Goal: Information Seeking & Learning: Learn about a topic

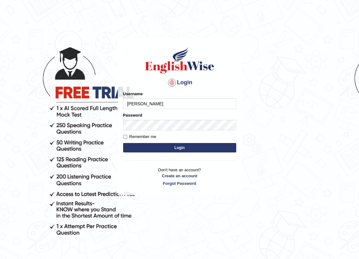
type input "EmilyLorie"
click at [163, 151] on button "Login" at bounding box center [179, 147] width 113 height 9
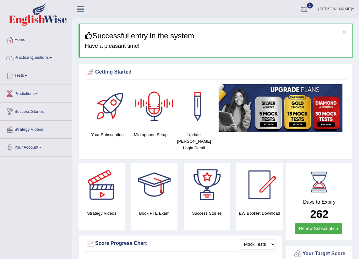
click at [299, 9] on div at bounding box center [303, 9] width 9 height 9
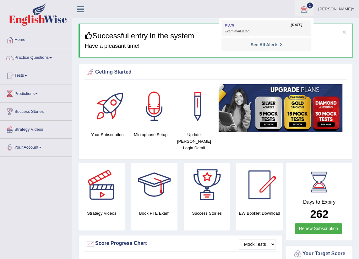
click at [231, 31] on span "Exam evaluated" at bounding box center [267, 31] width 84 height 5
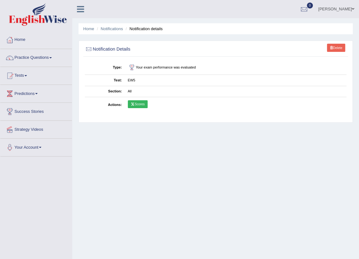
click at [141, 101] on link "Scores" at bounding box center [138, 104] width 20 height 8
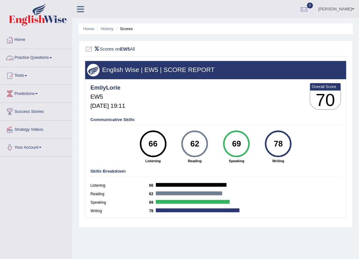
click at [37, 56] on link "Practice Questions" at bounding box center [36, 57] width 72 height 16
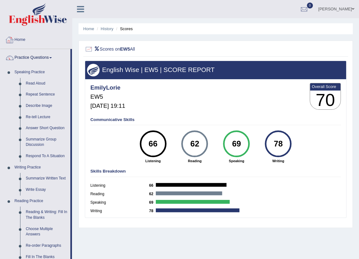
click at [20, 39] on link "Home" at bounding box center [36, 39] width 72 height 16
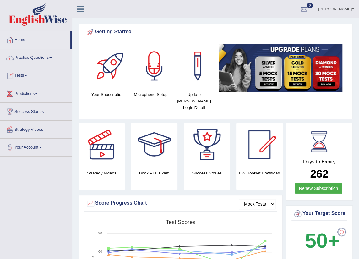
click at [46, 57] on link "Practice Questions" at bounding box center [36, 57] width 72 height 16
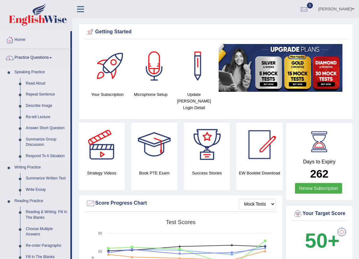
scroll to position [28, 0]
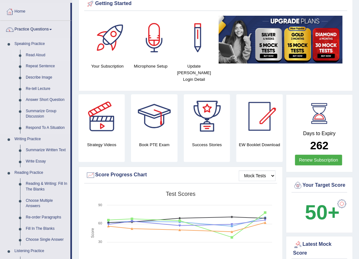
click at [32, 55] on link "Read Aloud" at bounding box center [46, 55] width 47 height 11
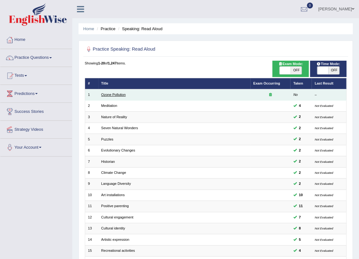
click at [106, 95] on link "Ozone Pollution" at bounding box center [113, 95] width 25 height 4
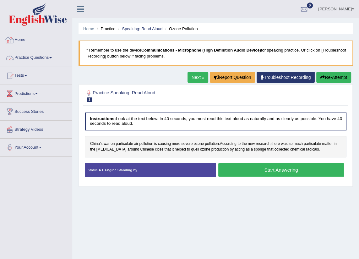
click at [50, 57] on link "Practice Questions" at bounding box center [36, 57] width 72 height 16
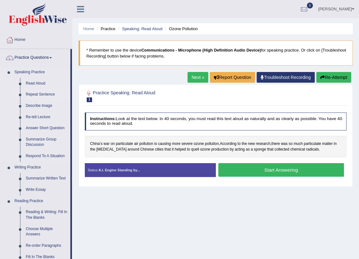
click at [37, 96] on link "Repeat Sentence" at bounding box center [46, 94] width 47 height 11
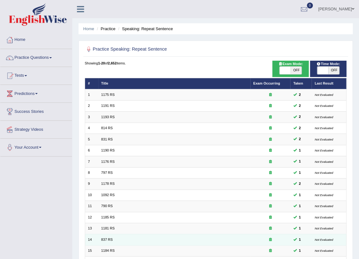
scroll to position [106, 0]
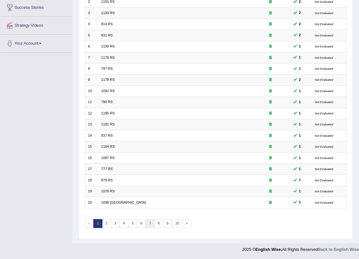
click at [146, 223] on link "7" at bounding box center [150, 223] width 9 height 9
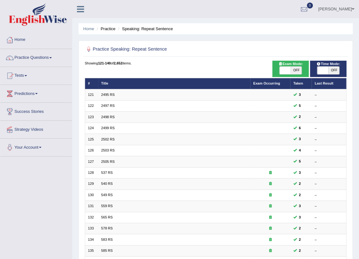
scroll to position [103, 0]
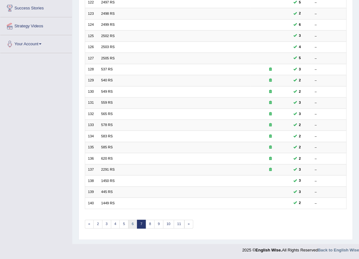
click at [132, 224] on link "6" at bounding box center [132, 224] width 9 height 9
click at [120, 221] on link "4" at bounding box center [123, 224] width 9 height 9
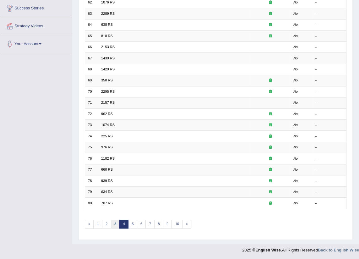
click at [113, 223] on link "3" at bounding box center [115, 224] width 9 height 9
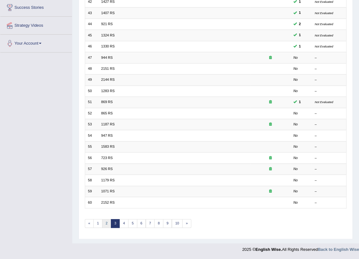
click at [105, 223] on link "2" at bounding box center [106, 223] width 9 height 9
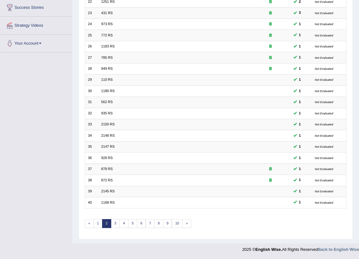
scroll to position [106, 0]
click at [117, 223] on link "3" at bounding box center [115, 223] width 9 height 9
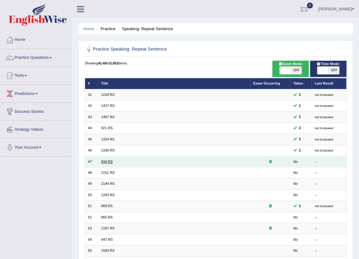
click at [106, 161] on link "944 RS" at bounding box center [107, 162] width 12 height 4
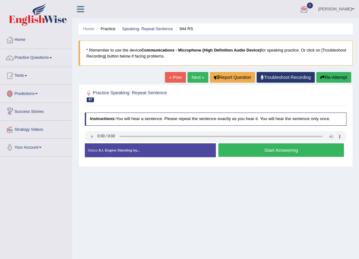
click at [196, 78] on link "Next »" at bounding box center [198, 77] width 21 height 11
click at [179, 80] on link "« Prev" at bounding box center [175, 77] width 21 height 11
click at [240, 154] on button "Start Answering" at bounding box center [281, 150] width 126 height 14
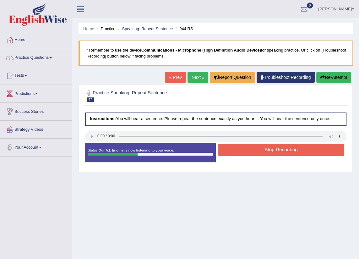
click at [275, 148] on button "Stop Recording" at bounding box center [281, 150] width 126 height 12
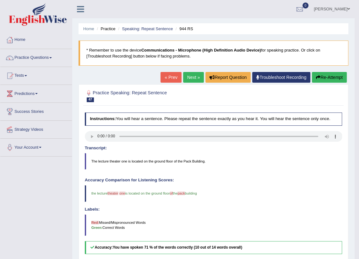
click at [190, 76] on link "Next »" at bounding box center [193, 77] width 21 height 11
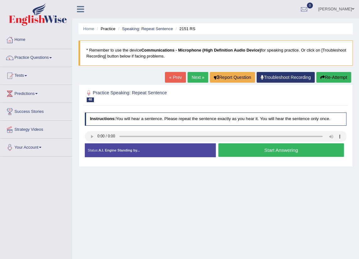
click at [287, 150] on button "Start Answering" at bounding box center [281, 150] width 126 height 14
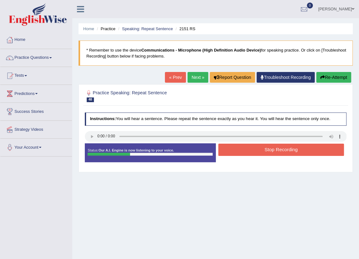
click at [289, 151] on button "Stop Recording" at bounding box center [281, 150] width 126 height 12
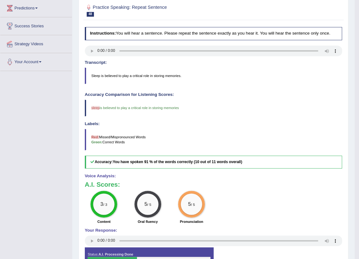
scroll to position [28, 0]
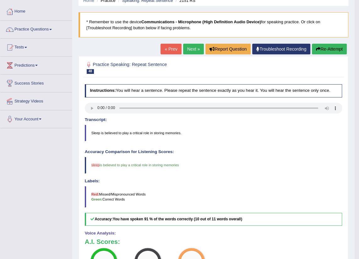
click at [192, 49] on link "Next »" at bounding box center [193, 49] width 21 height 11
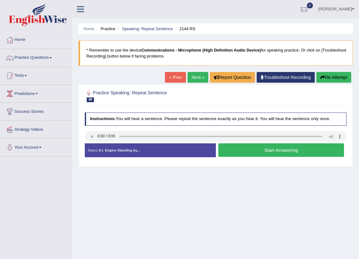
click at [265, 152] on button "Start Answering" at bounding box center [281, 150] width 126 height 14
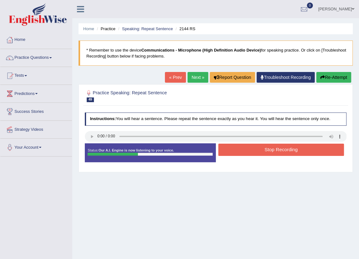
click at [279, 148] on button "Stop Recording" at bounding box center [281, 150] width 126 height 12
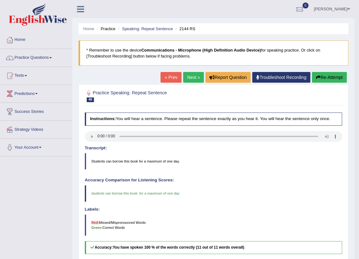
click at [191, 79] on link "Next »" at bounding box center [193, 77] width 21 height 11
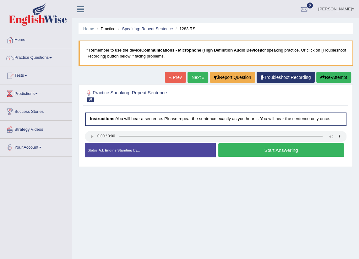
click at [270, 152] on button "Start Answering" at bounding box center [281, 150] width 126 height 14
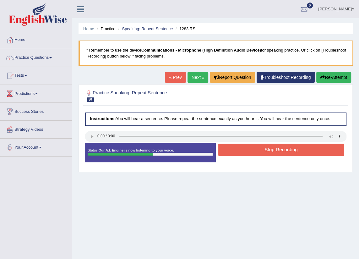
click at [277, 149] on button "Stop Recording" at bounding box center [281, 150] width 126 height 12
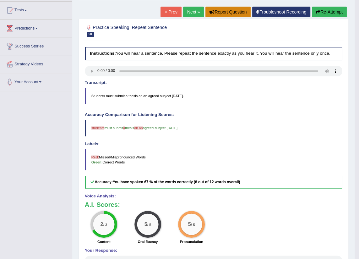
scroll to position [8, 0]
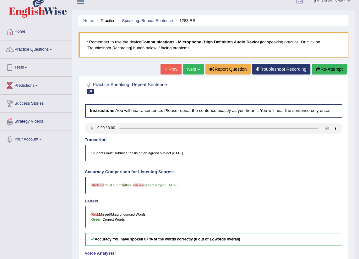
click at [198, 70] on link "Next »" at bounding box center [193, 69] width 21 height 11
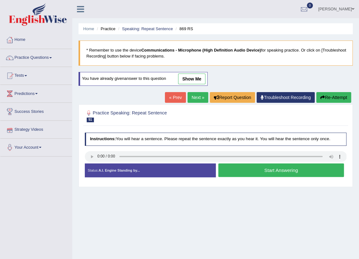
click at [272, 171] on button "Start Answering" at bounding box center [281, 170] width 126 height 14
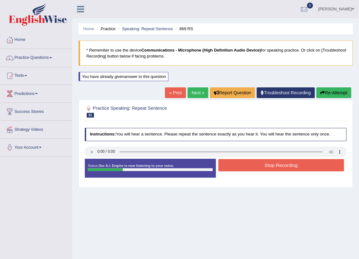
click at [279, 165] on button "Stop Recording" at bounding box center [281, 165] width 126 height 12
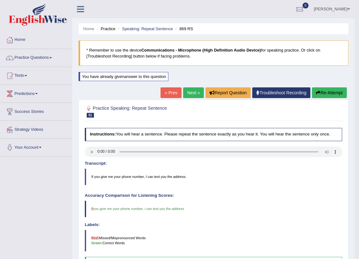
click at [190, 93] on link "Next »" at bounding box center [193, 92] width 21 height 11
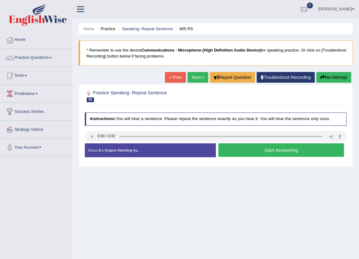
click at [257, 150] on button "Start Answering" at bounding box center [281, 150] width 126 height 14
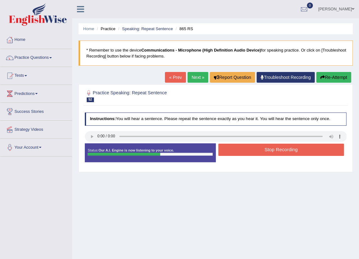
click at [295, 149] on button "Stop Recording" at bounding box center [281, 150] width 126 height 12
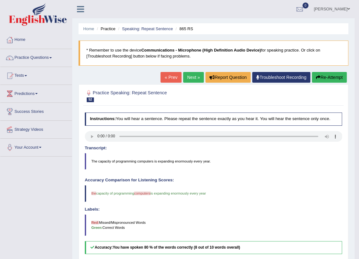
click at [314, 75] on button "Re-Attempt" at bounding box center [329, 77] width 35 height 11
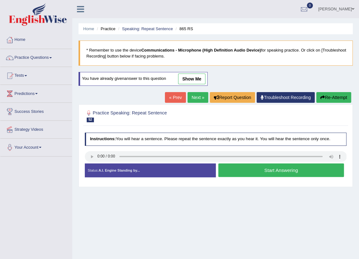
click at [257, 174] on button "Start Answering" at bounding box center [281, 170] width 126 height 14
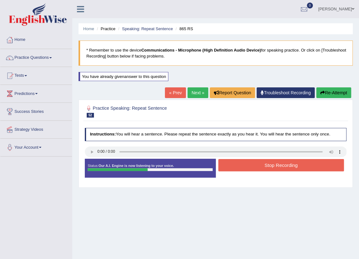
click at [271, 165] on button "Stop Recording" at bounding box center [281, 165] width 126 height 12
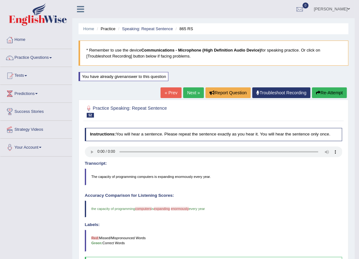
click at [195, 94] on link "Next »" at bounding box center [193, 92] width 21 height 11
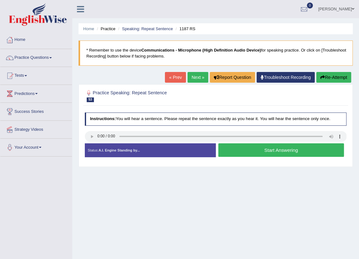
click at [302, 153] on button "Start Answering" at bounding box center [281, 150] width 126 height 14
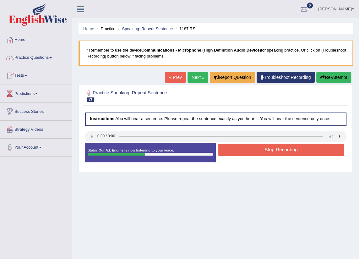
click at [338, 74] on button "Re-Attempt" at bounding box center [333, 77] width 35 height 11
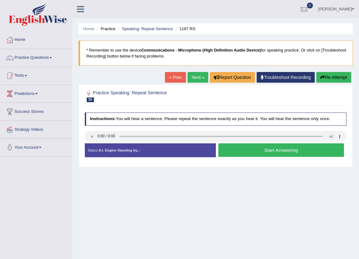
click at [272, 152] on button "Start Answering" at bounding box center [281, 150] width 126 height 14
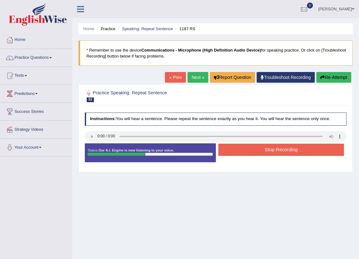
click at [276, 152] on button "Stop Recording" at bounding box center [281, 150] width 126 height 12
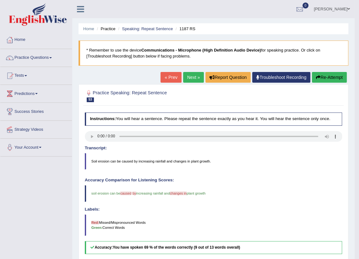
click at [194, 78] on link "Next »" at bounding box center [193, 77] width 21 height 11
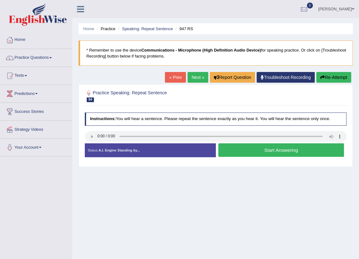
click at [298, 149] on button "Start Answering" at bounding box center [281, 150] width 126 height 14
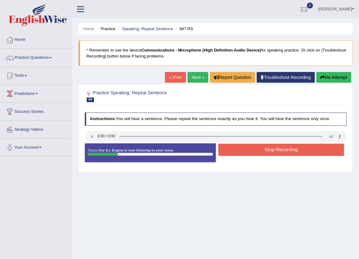
click at [327, 74] on button "Re-Attempt" at bounding box center [333, 77] width 35 height 11
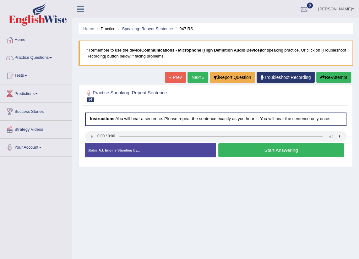
click at [282, 149] on button "Start Answering" at bounding box center [281, 150] width 126 height 14
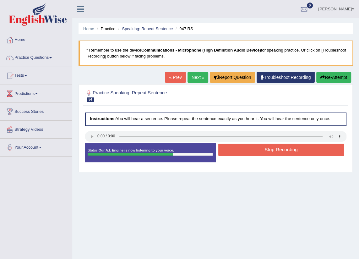
click at [278, 153] on button "Stop Recording" at bounding box center [281, 150] width 126 height 12
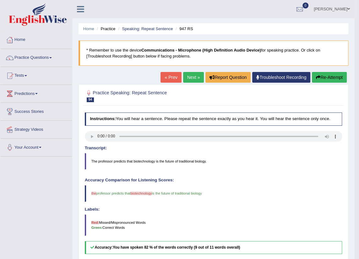
click at [334, 78] on button "Re-Attempt" at bounding box center [329, 77] width 35 height 11
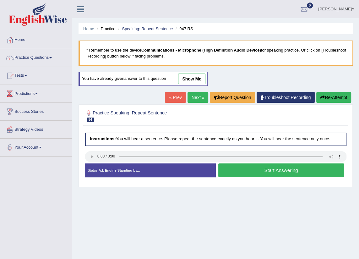
click at [264, 172] on button "Start Answering" at bounding box center [281, 170] width 126 height 14
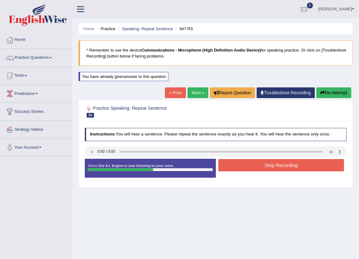
click at [274, 164] on button "Stop Recording" at bounding box center [281, 165] width 126 height 12
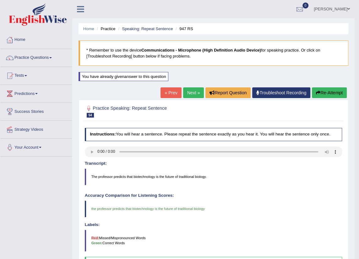
click at [193, 92] on link "Next »" at bounding box center [193, 92] width 21 height 11
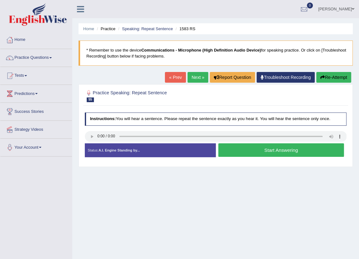
click at [289, 152] on button "Start Answering" at bounding box center [281, 150] width 126 height 14
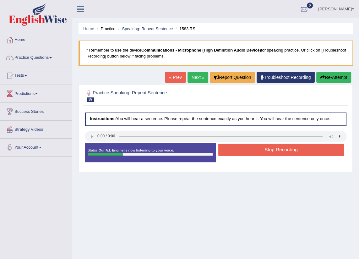
click at [319, 151] on button "Stop Recording" at bounding box center [281, 150] width 126 height 12
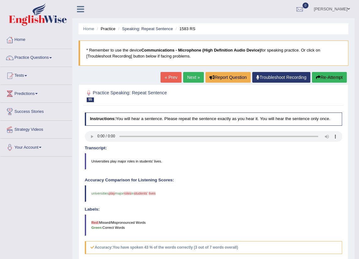
click at [190, 78] on link "Next »" at bounding box center [193, 77] width 21 height 11
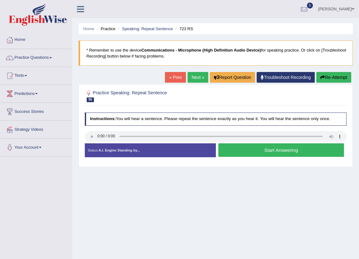
click at [273, 151] on button "Start Answering" at bounding box center [281, 150] width 126 height 14
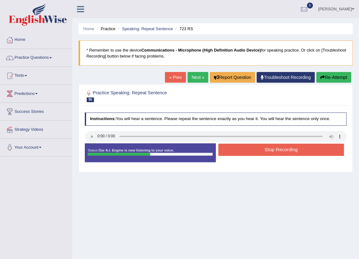
click at [341, 73] on button "Re-Attempt" at bounding box center [333, 77] width 35 height 11
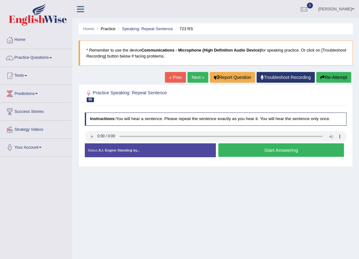
click at [282, 151] on button "Start Answering" at bounding box center [281, 150] width 126 height 14
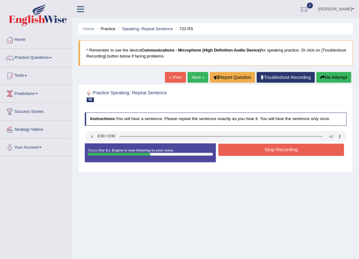
click at [335, 78] on button "Re-Attempt" at bounding box center [333, 77] width 35 height 11
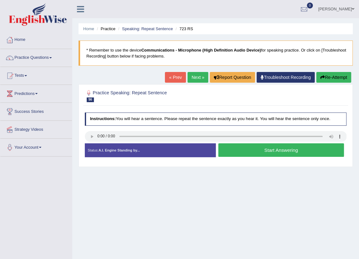
click at [330, 78] on button "Re-Attempt" at bounding box center [333, 77] width 35 height 11
click at [273, 146] on button "Start Answering" at bounding box center [281, 150] width 126 height 14
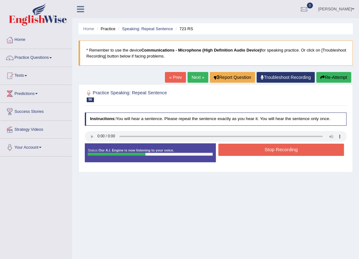
click at [284, 147] on button "Stop Recording" at bounding box center [281, 150] width 126 height 12
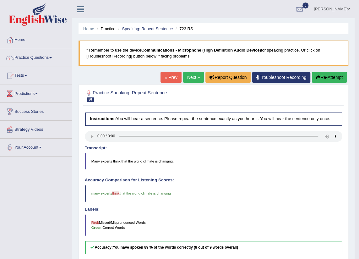
click at [191, 78] on link "Next »" at bounding box center [193, 77] width 21 height 11
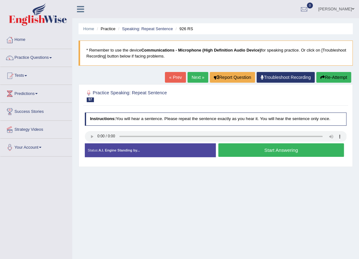
click at [287, 150] on button "Start Answering" at bounding box center [281, 150] width 126 height 14
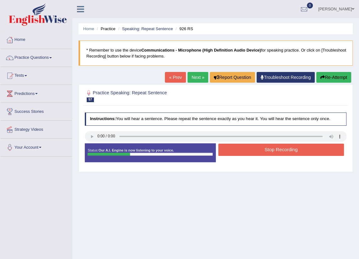
click at [298, 150] on button "Stop Recording" at bounding box center [281, 150] width 126 height 12
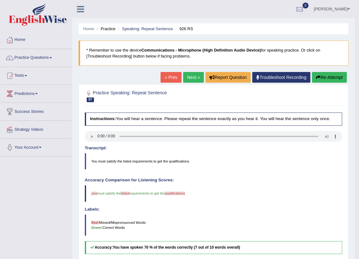
click at [185, 77] on link "Next »" at bounding box center [193, 77] width 21 height 11
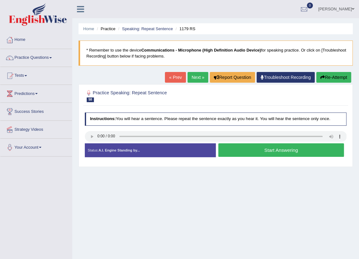
click at [300, 150] on button "Start Answering" at bounding box center [281, 150] width 126 height 14
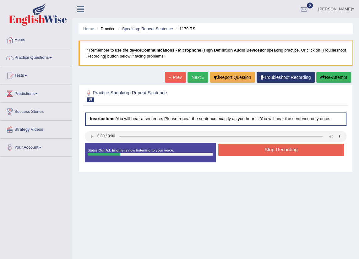
click at [280, 148] on button "Stop Recording" at bounding box center [281, 150] width 126 height 12
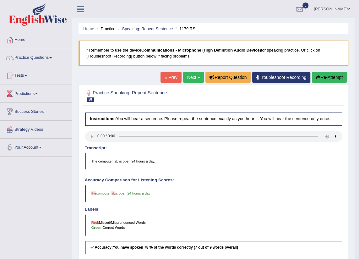
click at [192, 77] on link "Next »" at bounding box center [193, 77] width 21 height 11
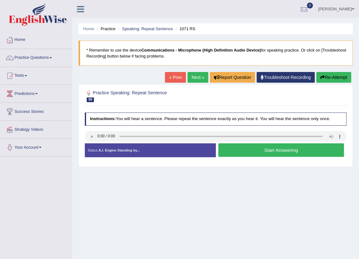
click at [265, 151] on button "Start Answering" at bounding box center [281, 150] width 126 height 14
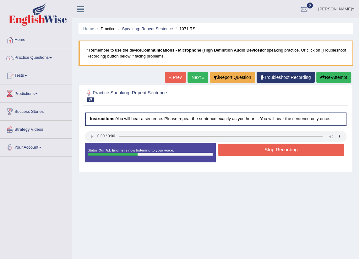
click at [296, 150] on button "Stop Recording" at bounding box center [281, 150] width 126 height 12
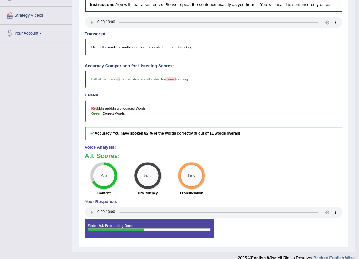
scroll to position [57, 0]
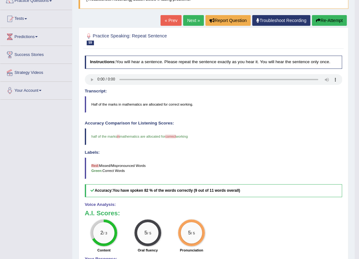
click at [194, 18] on link "Next »" at bounding box center [193, 20] width 21 height 11
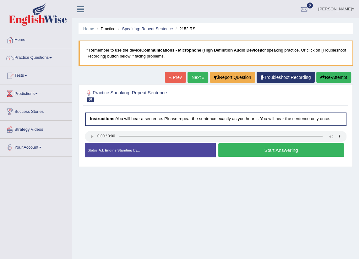
click at [282, 148] on button "Start Answering" at bounding box center [281, 150] width 126 height 14
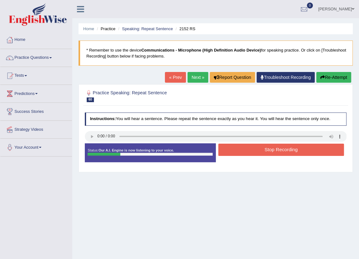
click at [287, 148] on button "Stop Recording" at bounding box center [281, 150] width 126 height 12
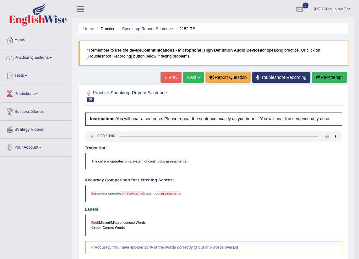
click at [321, 78] on button "Re-Attempt" at bounding box center [329, 77] width 35 height 11
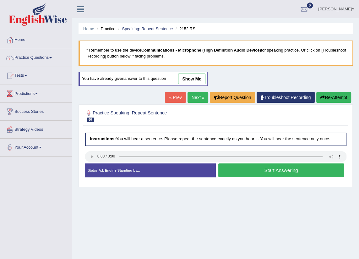
click at [279, 170] on button "Start Answering" at bounding box center [281, 170] width 126 height 14
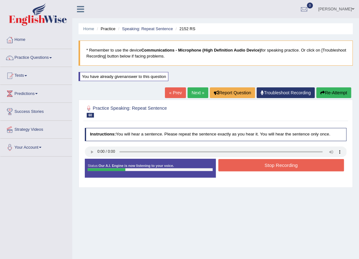
click at [324, 97] on button "Re-Attempt" at bounding box center [333, 92] width 35 height 11
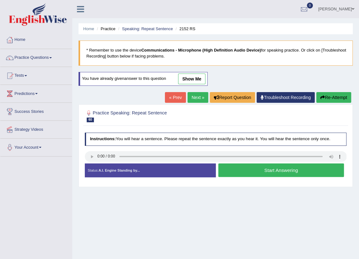
click at [285, 167] on button "Start Answering" at bounding box center [281, 170] width 126 height 14
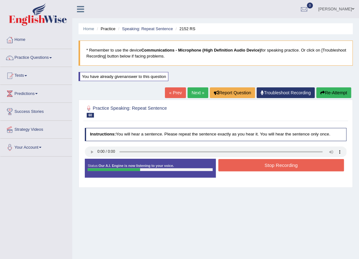
click at [303, 170] on button "Stop Recording" at bounding box center [281, 165] width 126 height 12
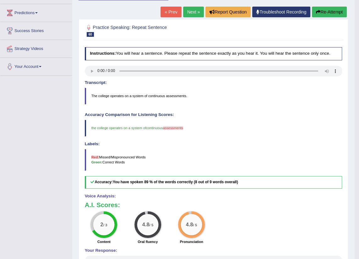
scroll to position [52, 0]
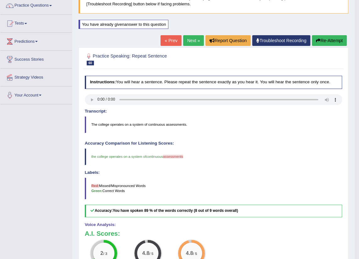
click at [330, 39] on button "Re-Attempt" at bounding box center [329, 40] width 35 height 11
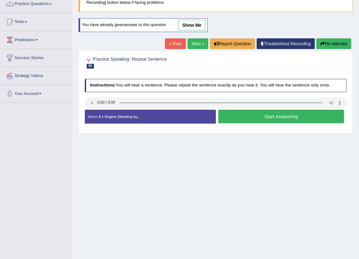
click at [260, 113] on button "Start Answering" at bounding box center [281, 117] width 126 height 14
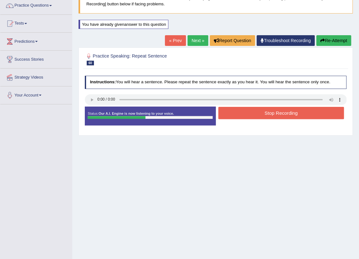
click at [276, 112] on button "Stop Recording" at bounding box center [281, 113] width 126 height 12
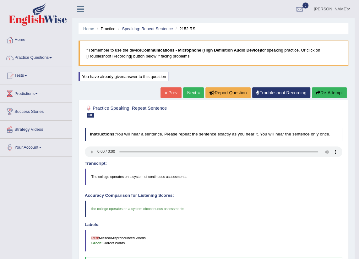
click at [192, 91] on link "Next »" at bounding box center [193, 92] width 21 height 11
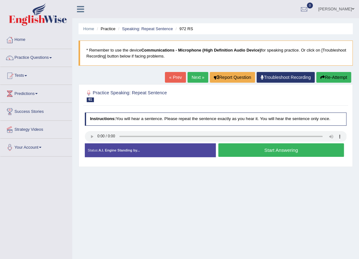
click at [280, 151] on button "Start Answering" at bounding box center [281, 150] width 126 height 14
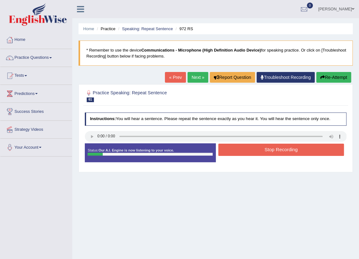
click at [330, 74] on button "Re-Attempt" at bounding box center [333, 77] width 35 height 11
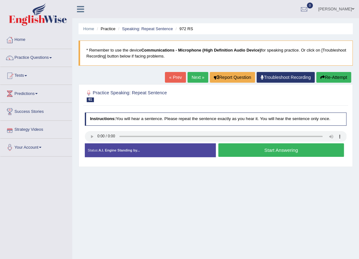
click at [263, 152] on button "Start Answering" at bounding box center [281, 150] width 126 height 14
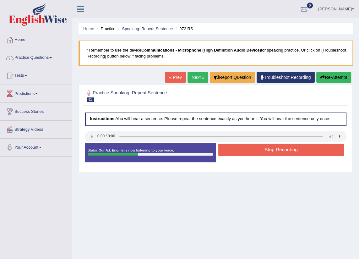
click at [342, 77] on button "Re-Attempt" at bounding box center [333, 77] width 35 height 11
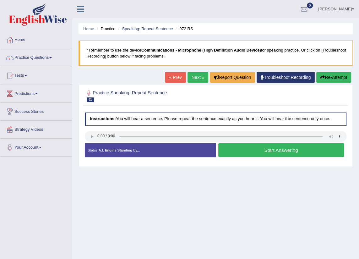
click at [297, 151] on button "Start Answering" at bounding box center [281, 150] width 126 height 14
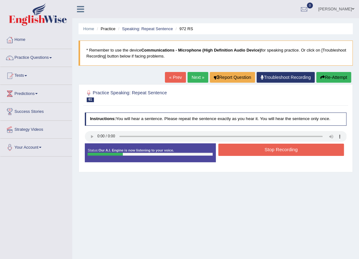
click at [292, 149] on button "Stop Recording" at bounding box center [281, 150] width 126 height 12
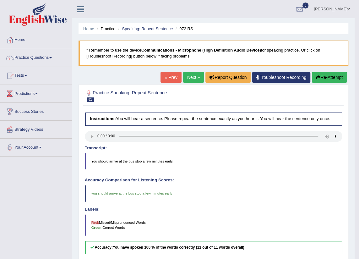
click at [193, 73] on link "Next »" at bounding box center [193, 77] width 21 height 11
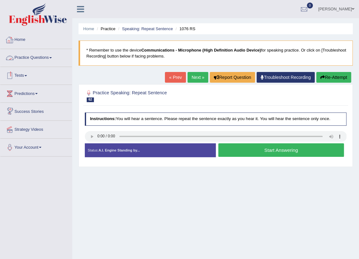
click at [264, 149] on button "Start Answering" at bounding box center [281, 150] width 126 height 14
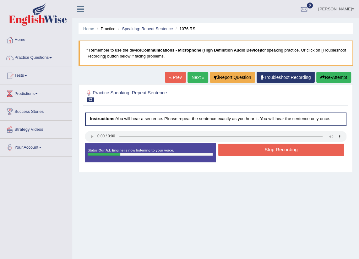
click at [290, 148] on button "Stop Recording" at bounding box center [281, 150] width 126 height 12
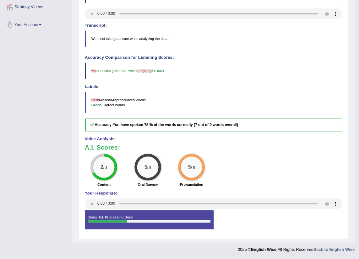
scroll to position [8, 0]
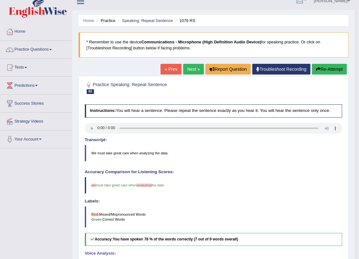
click at [199, 69] on link "Next »" at bounding box center [193, 69] width 21 height 11
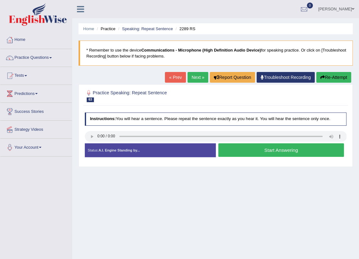
click at [276, 147] on button "Start Answering" at bounding box center [281, 150] width 126 height 14
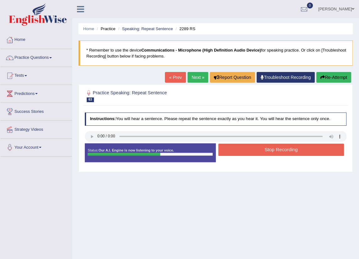
click at [290, 148] on button "Stop Recording" at bounding box center [281, 150] width 126 height 12
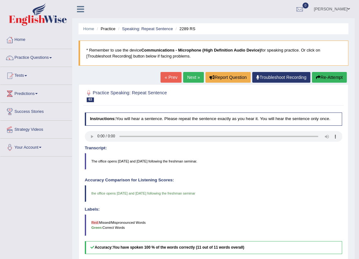
click at [188, 75] on link "Next »" at bounding box center [193, 77] width 21 height 11
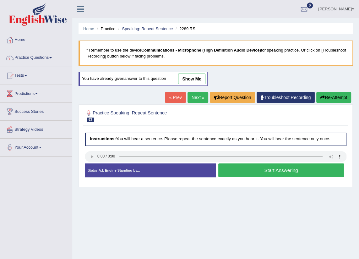
click at [276, 171] on button "Start Answering" at bounding box center [281, 170] width 126 height 14
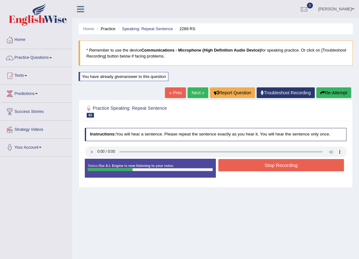
click at [287, 163] on button "Stop Recording" at bounding box center [281, 165] width 126 height 12
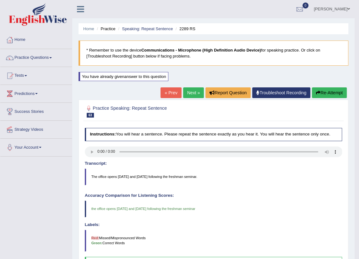
click at [195, 94] on link "Next »" at bounding box center [193, 92] width 21 height 11
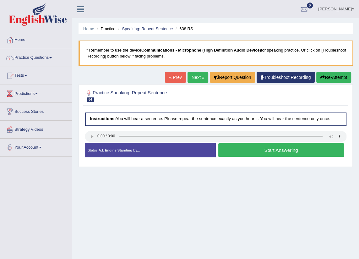
click at [271, 149] on button "Start Answering" at bounding box center [281, 150] width 126 height 14
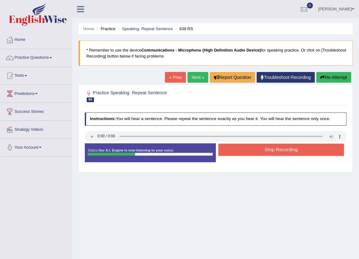
click at [328, 76] on button "Re-Attempt" at bounding box center [333, 77] width 35 height 11
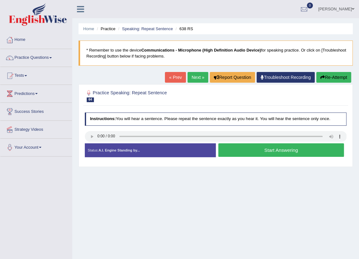
click at [335, 75] on button "Re-Attempt" at bounding box center [333, 77] width 35 height 11
click at [243, 150] on button "Start Answering" at bounding box center [281, 150] width 126 height 14
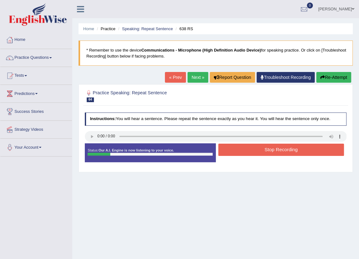
click at [318, 147] on button "Stop Recording" at bounding box center [281, 150] width 126 height 12
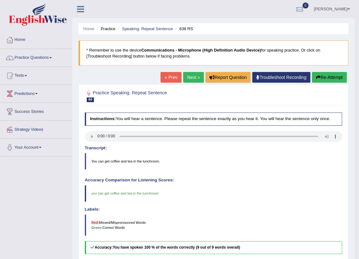
click at [195, 73] on link "Next »" at bounding box center [193, 77] width 21 height 11
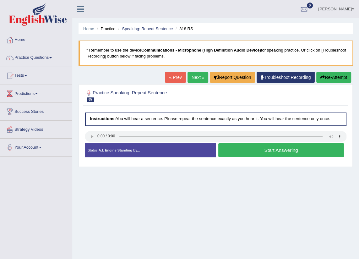
click at [250, 150] on button "Start Answering" at bounding box center [281, 150] width 126 height 14
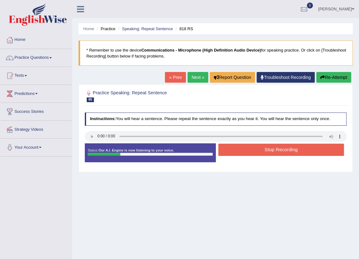
click at [279, 149] on button "Stop Recording" at bounding box center [281, 150] width 126 height 12
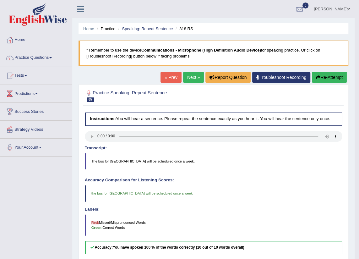
click at [192, 78] on link "Next »" at bounding box center [193, 77] width 21 height 11
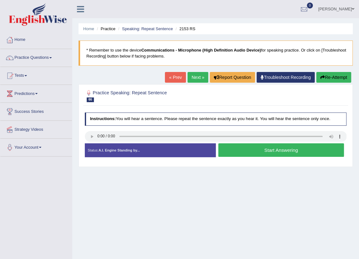
click at [267, 150] on button "Start Answering" at bounding box center [281, 150] width 126 height 14
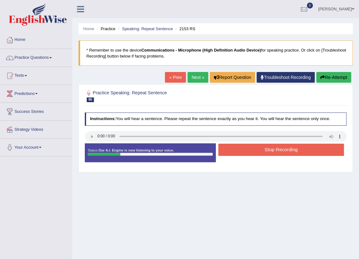
click at [302, 151] on button "Stop Recording" at bounding box center [281, 150] width 126 height 12
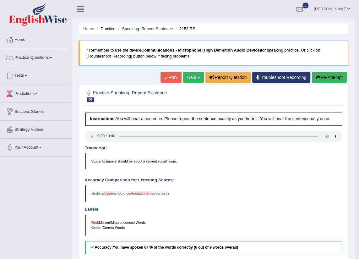
click at [195, 78] on link "Next »" at bounding box center [193, 77] width 21 height 11
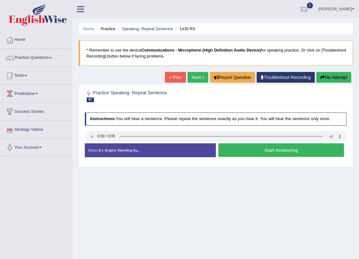
click at [275, 149] on button "Start Answering" at bounding box center [281, 150] width 126 height 14
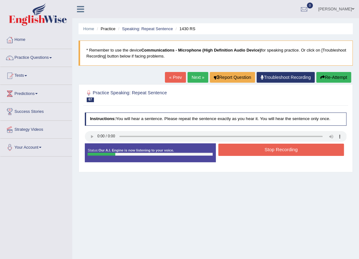
click at [305, 153] on button "Stop Recording" at bounding box center [281, 150] width 126 height 12
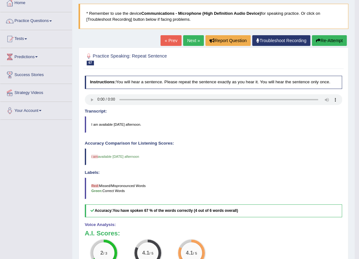
scroll to position [8, 0]
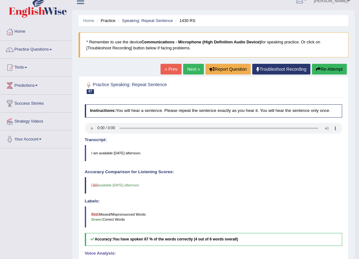
click at [323, 67] on button "Re-Attempt" at bounding box center [329, 69] width 35 height 11
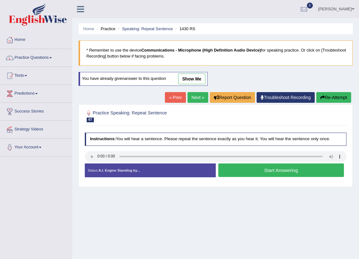
scroll to position [8, 0]
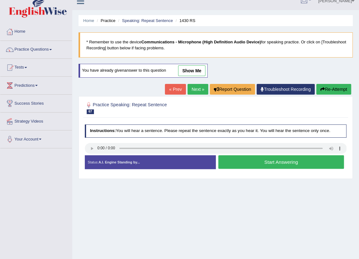
click at [270, 164] on button "Start Answering" at bounding box center [281, 162] width 126 height 14
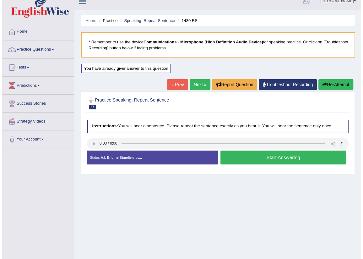
scroll to position [0, 0]
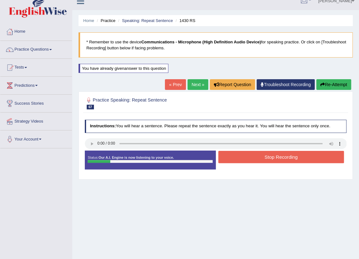
click at [288, 156] on button "Stop Recording" at bounding box center [281, 157] width 126 height 12
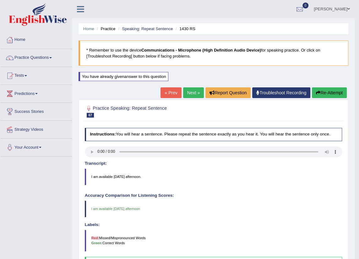
click at [188, 92] on link "Next »" at bounding box center [193, 92] width 21 height 11
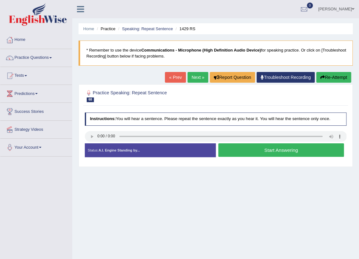
click at [273, 154] on button "Start Answering" at bounding box center [281, 150] width 126 height 14
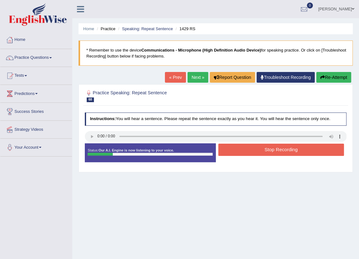
click at [327, 74] on button "Re-Attempt" at bounding box center [333, 77] width 35 height 11
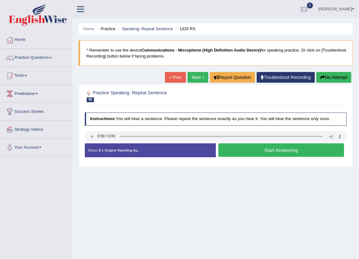
click at [270, 151] on button "Start Answering" at bounding box center [281, 150] width 126 height 14
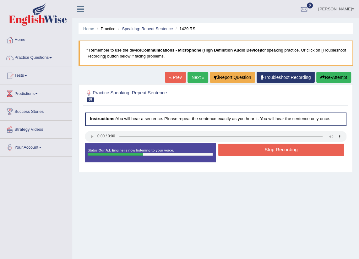
click at [255, 150] on button "Stop Recording" at bounding box center [281, 150] width 126 height 12
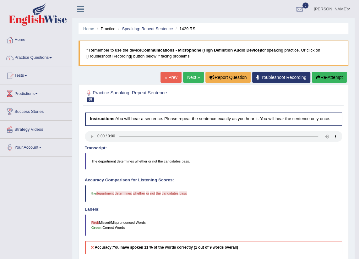
click at [191, 80] on link "Next »" at bounding box center [193, 77] width 21 height 11
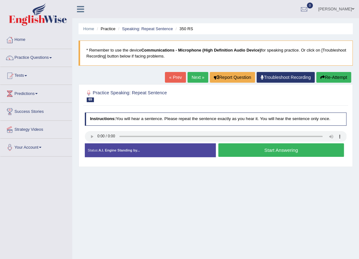
click at [198, 78] on link "Next »" at bounding box center [198, 77] width 21 height 11
click at [265, 150] on button "Start Answering" at bounding box center [281, 150] width 126 height 14
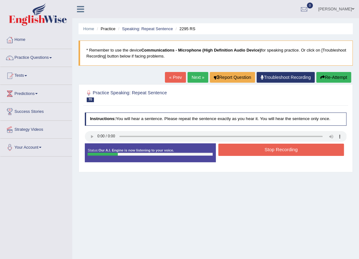
click at [268, 147] on button "Stop Recording" at bounding box center [281, 150] width 126 height 12
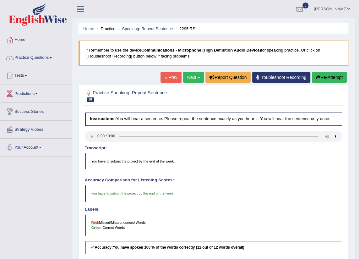
click at [194, 76] on link "Next »" at bounding box center [193, 77] width 21 height 11
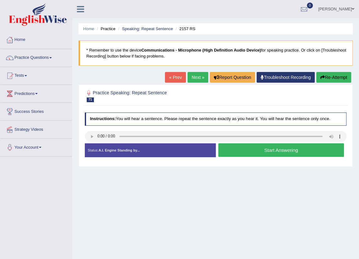
click at [282, 151] on button "Start Answering" at bounding box center [281, 150] width 126 height 14
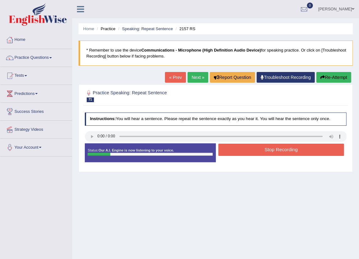
click at [263, 149] on button "Stop Recording" at bounding box center [281, 150] width 126 height 12
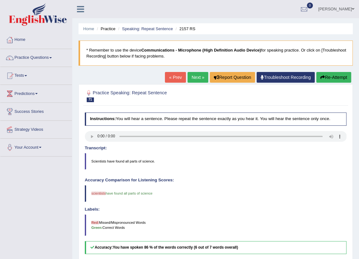
click at [202, 78] on link "Next »" at bounding box center [198, 77] width 21 height 11
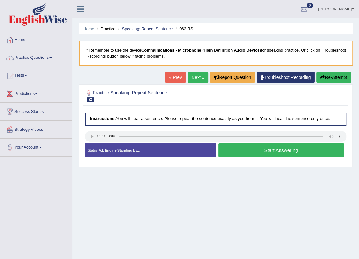
click at [266, 152] on button "Start Answering" at bounding box center [281, 150] width 126 height 14
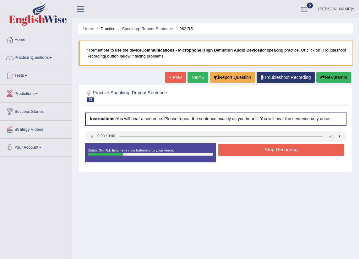
click at [246, 152] on button "Stop Recording" at bounding box center [281, 150] width 126 height 12
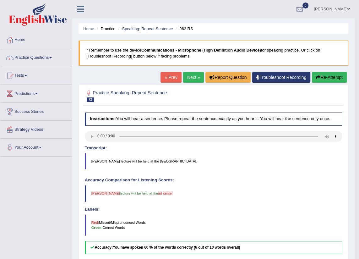
click at [195, 75] on link "Next »" at bounding box center [193, 77] width 21 height 11
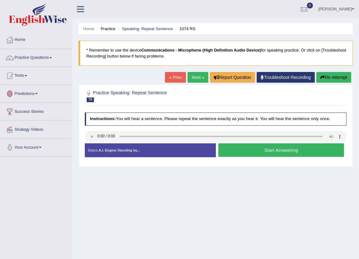
click at [248, 150] on button "Start Answering" at bounding box center [281, 150] width 126 height 14
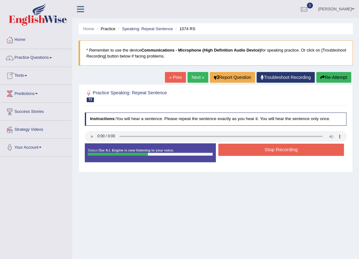
click at [293, 146] on button "Stop Recording" at bounding box center [281, 150] width 126 height 12
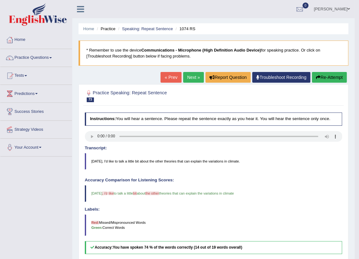
click at [193, 79] on link "Next »" at bounding box center [193, 77] width 21 height 11
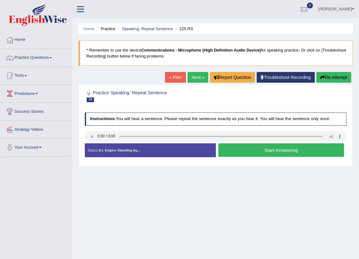
click at [272, 152] on button "Start Answering" at bounding box center [281, 150] width 126 height 14
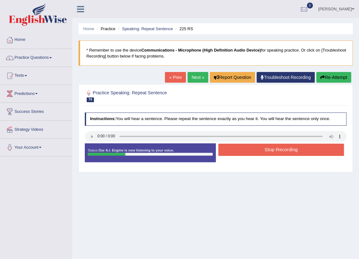
click at [331, 74] on button "Re-Attempt" at bounding box center [333, 77] width 35 height 11
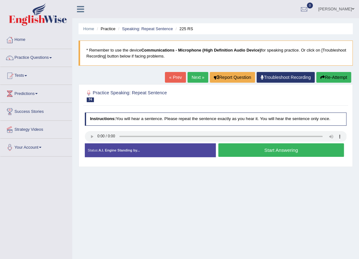
click at [268, 149] on button "Start Answering" at bounding box center [281, 150] width 126 height 14
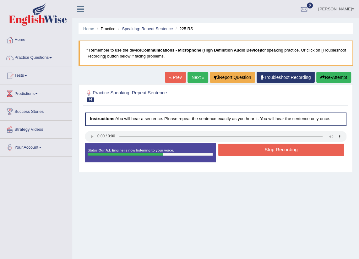
click at [287, 147] on button "Stop Recording" at bounding box center [281, 150] width 126 height 12
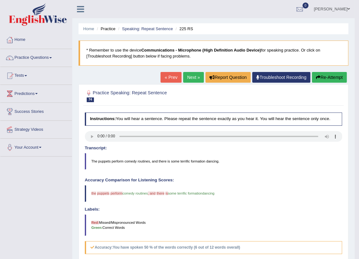
click at [189, 77] on link "Next »" at bounding box center [193, 77] width 21 height 11
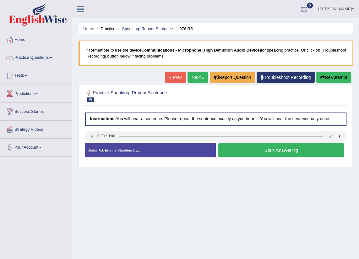
click at [293, 153] on button "Start Answering" at bounding box center [281, 150] width 126 height 14
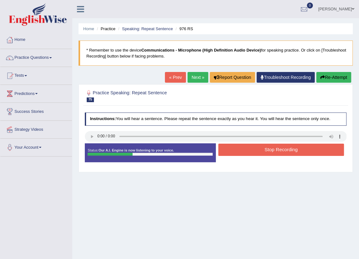
click at [324, 77] on button "Re-Attempt" at bounding box center [333, 77] width 35 height 11
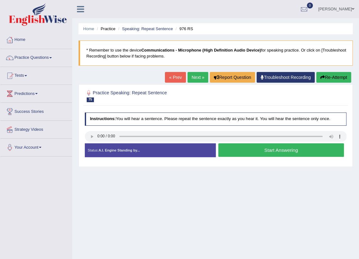
click at [287, 151] on button "Start Answering" at bounding box center [281, 150] width 126 height 14
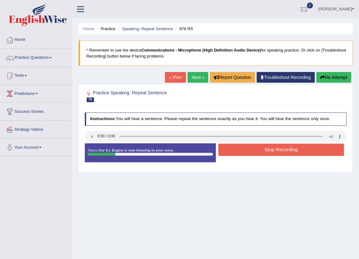
click at [333, 76] on button "Re-Attempt" at bounding box center [333, 77] width 35 height 11
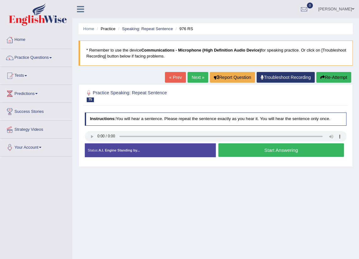
click at [271, 151] on button "Start Answering" at bounding box center [281, 150] width 126 height 14
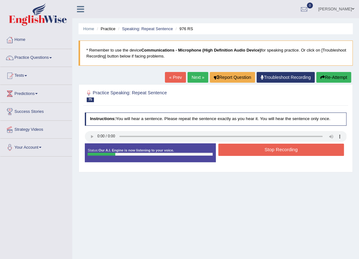
click at [288, 153] on button "Stop Recording" at bounding box center [281, 150] width 126 height 12
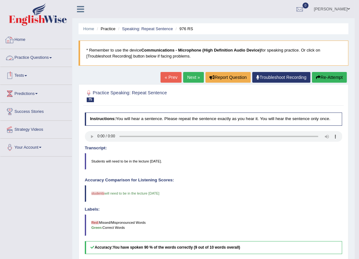
click at [41, 58] on link "Practice Questions" at bounding box center [36, 57] width 72 height 16
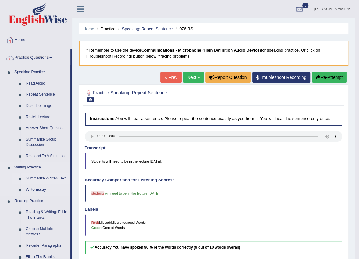
scroll to position [85, 0]
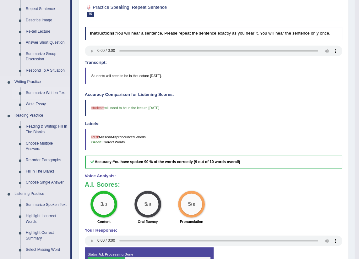
click at [38, 93] on link "Summarize Written Text" at bounding box center [46, 92] width 47 height 11
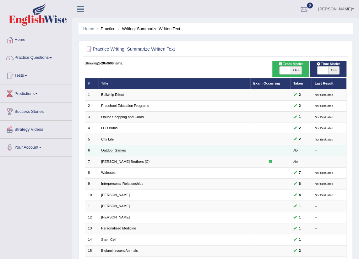
click at [113, 150] on link "Outdoor Games" at bounding box center [113, 150] width 25 height 4
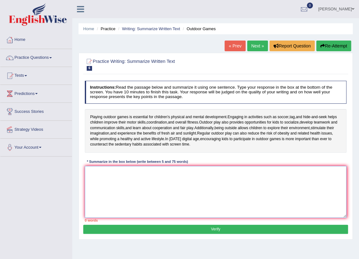
click at [104, 184] on textarea at bounding box center [216, 192] width 262 height 52
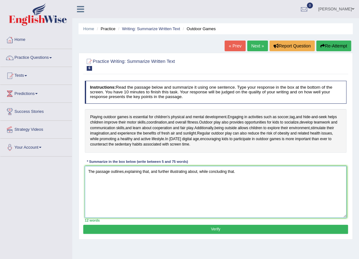
click at [123, 171] on textarea "The passage outlines,explaining that, and further illustrating about, while con…" at bounding box center [216, 192] width 262 height 52
click at [174, 172] on textarea "The passage outlines about playing outdoor games,explaining that, and further i…" at bounding box center [216, 192] width 262 height 52
click at [198, 170] on textarea "The passage outlines about playing outdoor games, explaining that, and further …" at bounding box center [216, 192] width 262 height 52
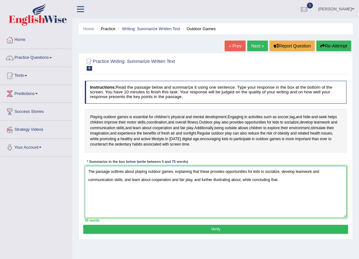
click at [241, 179] on textarea "The passage outlines about playing outdoor games, explaining that these provide…" at bounding box center [216, 192] width 262 height 52
click at [241, 178] on textarea "The passage outlines about playing outdoor games, explaining that these provide…" at bounding box center [216, 192] width 262 height 52
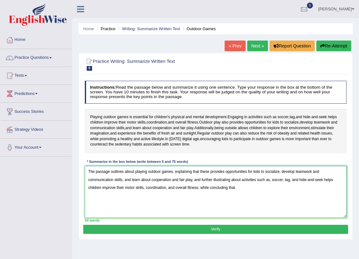
click at [247, 189] on textarea "The passage outlines about playing outdoor games, explaining that these provide…" at bounding box center [216, 192] width 262 height 52
click at [176, 197] on textarea "The passage outlines about playing outdoor games, explaining that these provide…" at bounding box center [216, 192] width 262 height 52
type textarea "The passage outlines about playing outdoor games, explaining that these provide…"
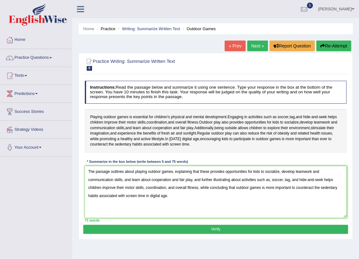
click at [190, 227] on button "Verify" at bounding box center [215, 229] width 265 height 9
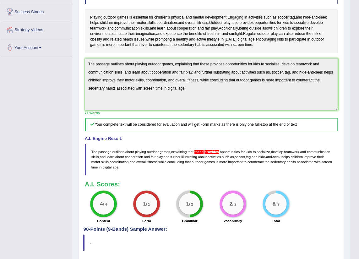
scroll to position [42, 0]
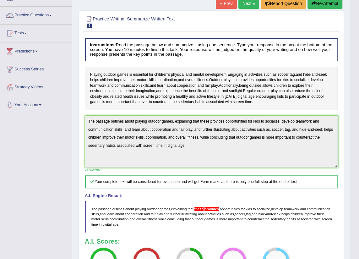
click at [229, 167] on div "Instructions: Read the passage below and summarize it using one sentence. Type …" at bounding box center [211, 160] width 256 height 248
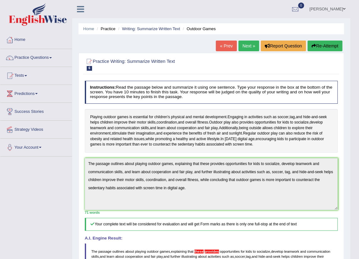
click at [321, 44] on button "Re-Attempt" at bounding box center [325, 46] width 35 height 11
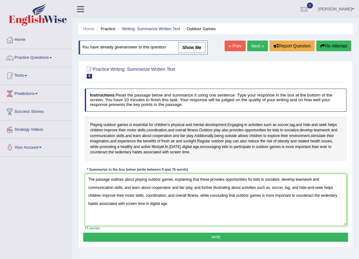
click at [208, 179] on textarea "The passage outlines about playing outdoor games, explaining that these provide…" at bounding box center [216, 200] width 262 height 52
type textarea "The passage outlines about playing outdoor games, explaining that this provides…"
click at [223, 238] on button "Verify" at bounding box center [215, 236] width 265 height 9
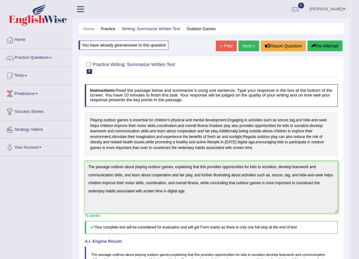
click at [249, 45] on link "Next »" at bounding box center [248, 46] width 21 height 11
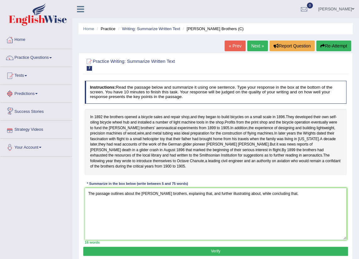
click at [191, 200] on textarea "The passage outlines about the [PERSON_NAME] brothers, explaning that, and furt…" at bounding box center [216, 214] width 262 height 52
click at [193, 198] on textarea "The passage outlines about the [PERSON_NAME] brothers, explaning that, and furt…" at bounding box center [216, 214] width 262 height 52
click at [192, 198] on textarea "The passage outlines about the [PERSON_NAME] brothers, explaning that, and furt…" at bounding box center [216, 214] width 262 height 52
click at [271, 198] on textarea "The passage outlines about the [PERSON_NAME] brothers, explaning that they bega…" at bounding box center [216, 214] width 262 height 52
click at [238, 198] on textarea "The passage outlines about the [PERSON_NAME] brothers, explaning that they bega…" at bounding box center [216, 214] width 262 height 52
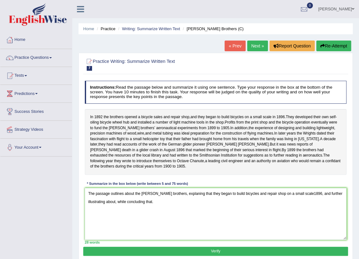
click at [292, 199] on textarea "The passage outlines about the [PERSON_NAME] brothers, explaning that they bega…" at bounding box center [216, 214] width 262 height 52
click at [115, 207] on textarea "The passage outlines about the [PERSON_NAME] brothers, explaning that they bega…" at bounding box center [216, 214] width 262 height 52
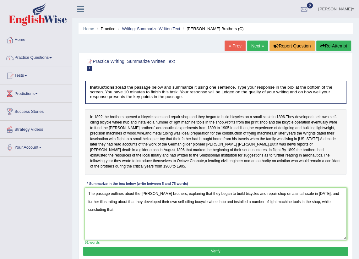
click at [106, 219] on textarea "The passage outlines about the Wright brothers, explaning that they began to bu…" at bounding box center [216, 214] width 262 height 52
click at [113, 222] on textarea "The passage outlines about the Wright brothers, explaning that they began to bu…" at bounding box center [216, 214] width 262 height 52
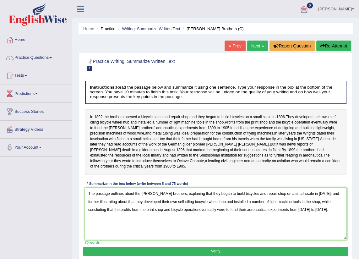
scroll to position [57, 0]
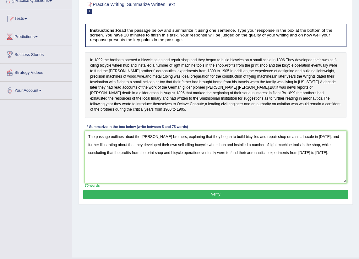
click at [189, 150] on textarea "The passage outlines about the Wright brothers, explaning that they began to bu…" at bounding box center [216, 157] width 262 height 52
click at [182, 159] on textarea "The passage outlines about the Wright brothers, explaning that they began to bu…" at bounding box center [216, 157] width 262 height 52
type textarea "The passage outlines about the [PERSON_NAME] brothers, explaning that they bega…"
click at [221, 198] on button "Verify" at bounding box center [215, 194] width 265 height 9
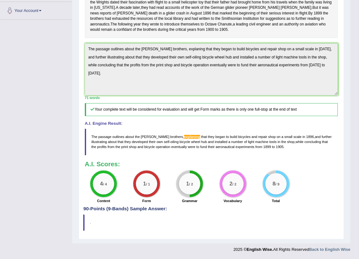
scroll to position [0, 0]
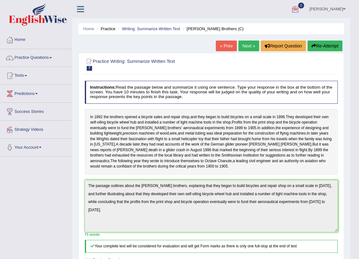
click at [341, 208] on div "Practice Writing: Summarize Written Text 7 Wright Brothers (C) Instructions: Re…" at bounding box center [211, 214] width 265 height 323
click at [316, 43] on button "Re-Attempt" at bounding box center [325, 46] width 35 height 11
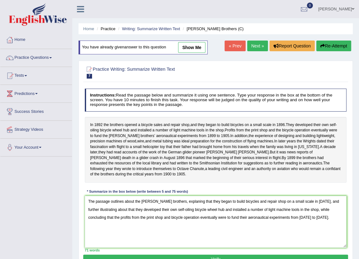
click at [178, 208] on textarea "The passage outlines about the [PERSON_NAME] brothers, explaning that they bega…" at bounding box center [216, 222] width 262 height 52
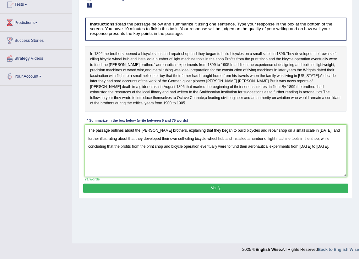
type textarea "The passage outlines about the [PERSON_NAME] brothers, explaining that they beg…"
click at [142, 193] on button "Verify" at bounding box center [215, 187] width 265 height 9
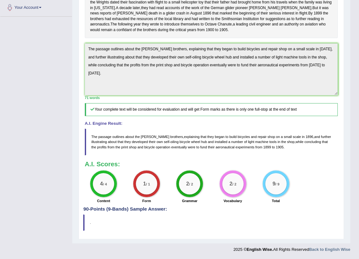
scroll to position [0, 0]
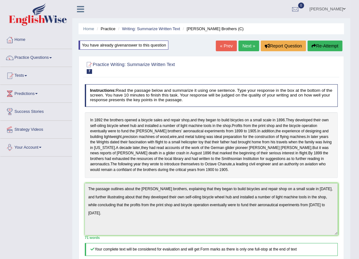
click at [245, 46] on link "Next »" at bounding box center [248, 46] width 21 height 11
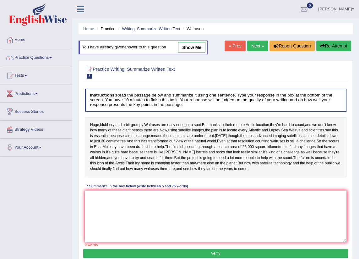
scroll to position [28, 0]
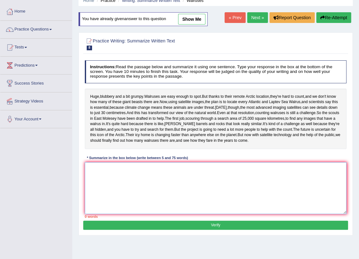
click at [134, 214] on textarea at bounding box center [216, 188] width 262 height 52
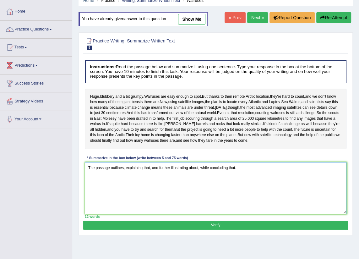
click at [123, 195] on textarea "The passage outlines, explaining that, and further illustrating about, while co…" at bounding box center [216, 188] width 262 height 52
click at [182, 195] on textarea "The passage outlines about the Walruses, explaining that, and further illustrat…" at bounding box center [216, 188] width 262 height 52
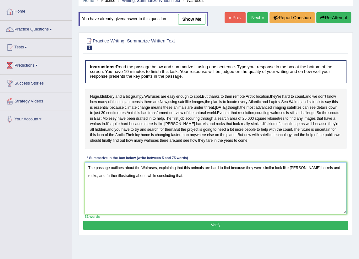
click at [128, 202] on textarea "The passage outlines about the Walruses, explaining that this animals are hard …" at bounding box center [216, 188] width 262 height 52
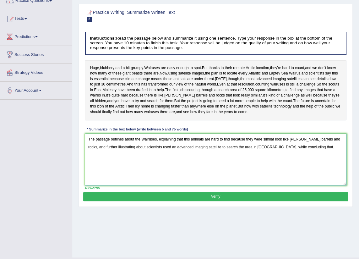
click at [292, 179] on textarea "The passage outlines about the Walruses, explaining that this animals are hard …" at bounding box center [216, 160] width 262 height 52
drag, startPoint x: 304, startPoint y: 174, endPoint x: 290, endPoint y: 175, distance: 13.5
click at [290, 175] on textarea "The passage outlines about the Walruses, explaining that this animals are hard …" at bounding box center [216, 160] width 262 height 52
click at [319, 174] on textarea "The passage outlines about the Walruses, explaining that this animals are hard …" at bounding box center [216, 160] width 262 height 52
click at [238, 174] on textarea "The passage outlines about the Walruses, explaining that this animals are hard …" at bounding box center [216, 160] width 262 height 52
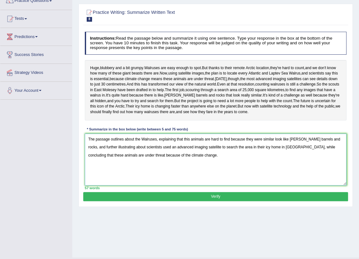
click at [178, 185] on textarea "The passage outlines about the Walruses, explaining that this animals are hard …" at bounding box center [216, 160] width 262 height 52
click at [277, 175] on textarea "The passage outlines about the Walruses, explaining that this animals are hard …" at bounding box center [216, 160] width 262 height 52
click at [129, 174] on textarea "The passage outlines about the Walruses, explaining that this animals are hard …" at bounding box center [216, 160] width 262 height 52
click at [277, 174] on textarea "The passage outlines about the Walruses, explaining that this animals are hard …" at bounding box center [216, 160] width 262 height 52
click at [129, 176] on textarea "The passage outlines about the Walruses, explaining that this animals are hard …" at bounding box center [216, 160] width 262 height 52
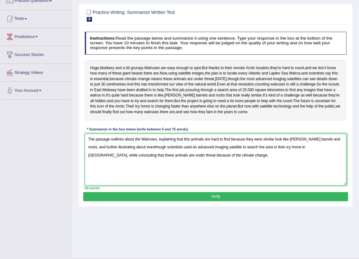
click at [130, 174] on textarea "The passage outlines about the Walruses, explaining that this animals are hard …" at bounding box center [216, 160] width 262 height 52
click at [137, 176] on textarea "The passage outlines about the Walruses, explaining that this animals are hard …" at bounding box center [216, 160] width 262 height 52
click at [291, 173] on textarea "The passage outlines about the Walruses, explaining that this animals are hard …" at bounding box center [216, 160] width 262 height 52
click at [251, 184] on textarea "The passage outlines about the Walruses, explaining that this animals are hard …" at bounding box center [216, 160] width 262 height 52
type textarea "The passage outlines about the Walruses, explaining that this animals are hard …"
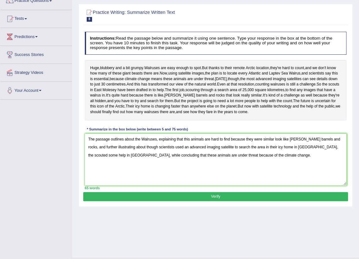
click at [127, 201] on button "Verify" at bounding box center [215, 196] width 265 height 9
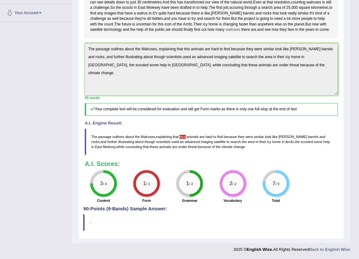
scroll to position [28, 0]
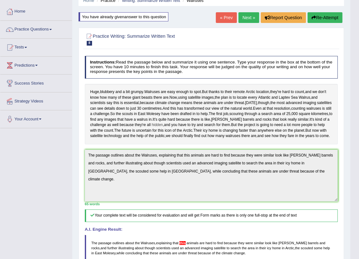
drag, startPoint x: 311, startPoint y: 145, endPoint x: 298, endPoint y: 134, distance: 16.8
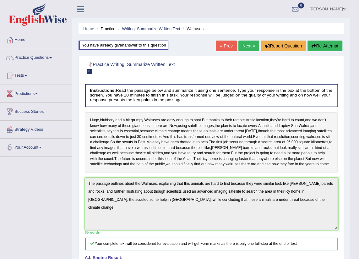
click at [329, 42] on button "Re-Attempt" at bounding box center [325, 46] width 35 height 11
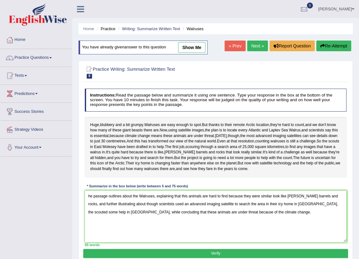
click at [88, 222] on textarea "he passage outlines about the Walruses, explaining that this animals are hard t…" at bounding box center [216, 216] width 262 height 52
click at [189, 224] on textarea "The passage outlines about the Walruses, explaining that this animals are hard …" at bounding box center [216, 216] width 262 height 52
drag, startPoint x: 254, startPoint y: 247, endPoint x: 240, endPoint y: 248, distance: 14.2
click at [254, 242] on textarea "The passage outlines about the Walruses, explaining that these animals are hard…" at bounding box center [216, 216] width 262 height 52
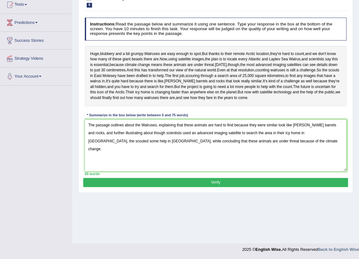
type textarea "The passage outlines about the Walruses, explaining that these animals are hard…"
click at [146, 187] on button "Verify" at bounding box center [215, 182] width 265 height 9
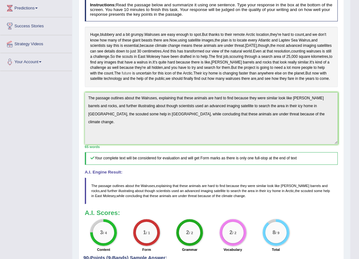
scroll to position [0, 0]
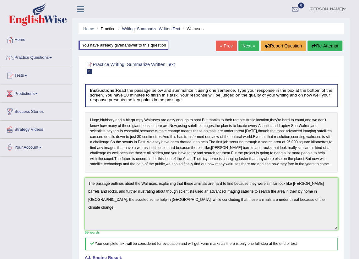
click at [323, 47] on button "Re-Attempt" at bounding box center [325, 46] width 35 height 11
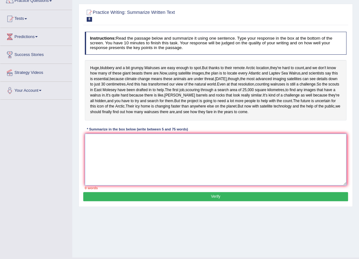
click at [113, 185] on textarea at bounding box center [216, 160] width 262 height 52
paste textarea "The passage outlines about the Walruses, explaining that these animals are hard…"
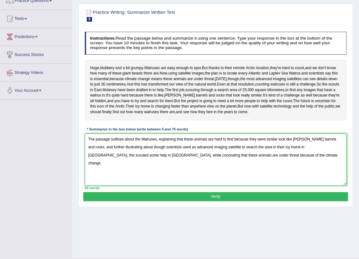
click at [340, 167] on textarea "The passage outlines about the Walruses, explaining that these animals are hard…" at bounding box center [216, 160] width 262 height 52
click at [233, 165] on textarea "The passage outlines about the Walruses, explaining that these animals are hard…" at bounding box center [216, 160] width 262 height 52
click at [232, 165] on textarea "The passage outlines about the Walruses, explaining that these animals are hard…" at bounding box center [216, 160] width 262 height 52
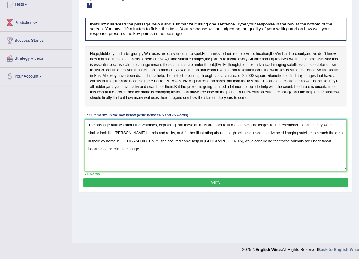
type textarea "The passage outlines about the Walruses, explaining that these animals are hard…"
click at [184, 187] on button "Verify" at bounding box center [215, 182] width 265 height 9
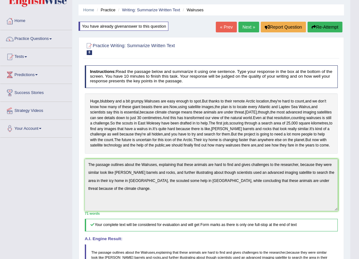
scroll to position [0, 0]
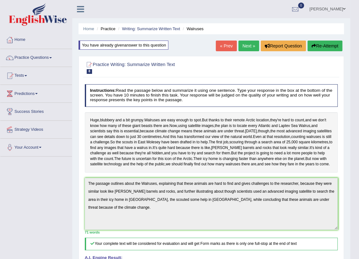
click at [246, 43] on link "Next »" at bounding box center [248, 46] width 21 height 11
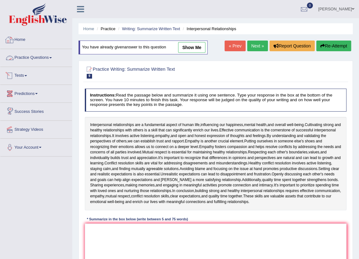
click at [31, 76] on link "Tests" at bounding box center [36, 75] width 72 height 16
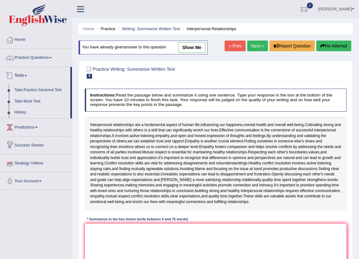
click at [52, 58] on span at bounding box center [50, 57] width 3 height 1
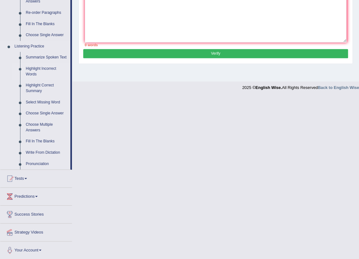
scroll to position [204, 0]
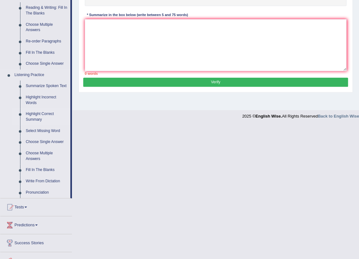
click at [36, 116] on link "Highlight Correct Summary" at bounding box center [46, 116] width 47 height 17
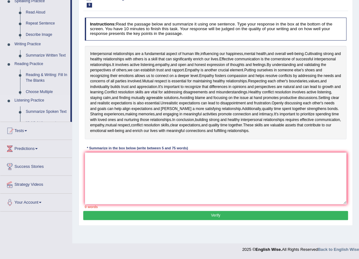
scroll to position [71, 0]
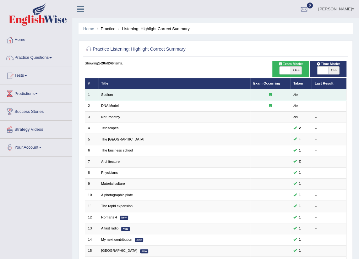
click at [101, 95] on td "Sodium" at bounding box center [174, 94] width 152 height 11
click at [108, 97] on td "Sodium" at bounding box center [174, 94] width 152 height 11
click at [108, 95] on link "Sodium" at bounding box center [107, 95] width 12 height 4
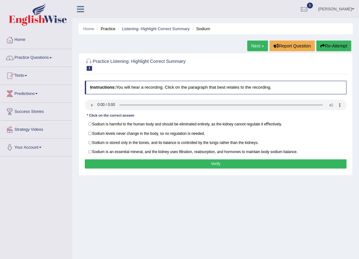
click at [52, 59] on link "Practice Questions" at bounding box center [36, 57] width 72 height 16
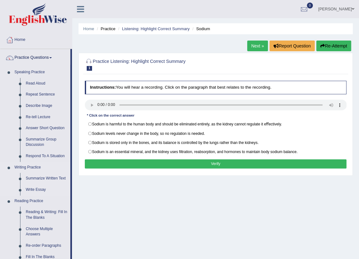
scroll to position [57, 0]
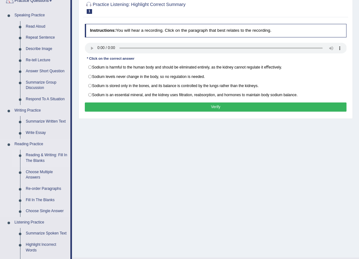
click at [39, 156] on link "Reading & Writing: Fill In The Blanks" at bounding box center [46, 158] width 47 height 17
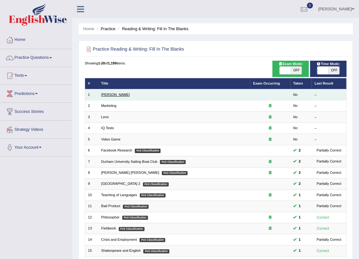
click at [108, 95] on link "[PERSON_NAME]" at bounding box center [115, 95] width 29 height 4
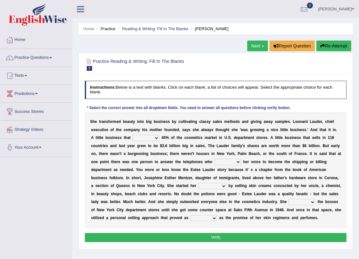
click at [133, 136] on select "has controls makes maintains" at bounding box center [146, 138] width 27 height 6
select select "makes"
click at [133, 135] on select "has controls makes maintains" at bounding box center [146, 138] width 27 height 6
click at [133, 137] on select "has controls makes maintains" at bounding box center [146, 138] width 27 height 6
click at [133, 135] on select "has controls makes maintains" at bounding box center [146, 138] width 27 height 6
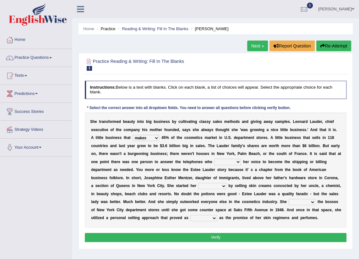
click at [133, 137] on select "has controls makes maintains" at bounding box center [146, 138] width 27 height 6
click at [179, 172] on div "S h e t r a n s f o r m e d b e a u t y i n t o b i g b u s i n e s s b y c u l…" at bounding box center [216, 169] width 262 height 115
click at [214, 162] on select "switched changed raised used" at bounding box center [227, 162] width 27 height 6
select select "used"
click at [214, 159] on select "switched changed raised used" at bounding box center [227, 162] width 27 height 6
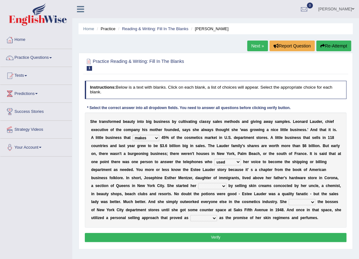
click at [226, 183] on select "job institute companion enterprise" at bounding box center [212, 186] width 28 height 6
select select "enterprise"
click at [226, 183] on select "job institute companion enterprise" at bounding box center [212, 186] width 28 height 6
click at [134, 189] on div "S h e t r a n s f o r m e d b e a u t y i n t o b i g b u s i n e s s b y c u l…" at bounding box center [216, 169] width 262 height 115
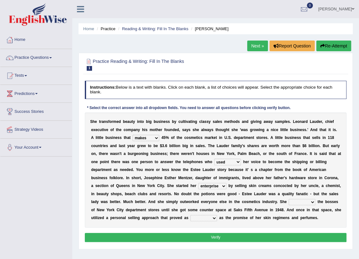
click at [289, 202] on select "stated bridged stalked heaved" at bounding box center [302, 202] width 27 height 6
select select "stalked"
click at [289, 199] on select "stated bridged stalked heaved" at bounding box center [302, 202] width 27 height 6
click at [217, 215] on select "potent ruthless potential expensive" at bounding box center [203, 218] width 27 height 6
select select "potential"
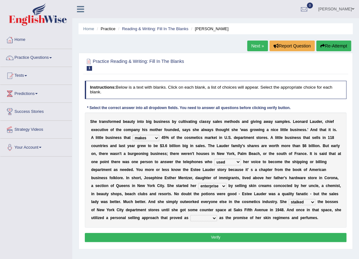
click at [217, 215] on select "potent ruthless potential expensive" at bounding box center [203, 218] width 27 height 6
click at [282, 237] on button "Verify" at bounding box center [216, 237] width 262 height 9
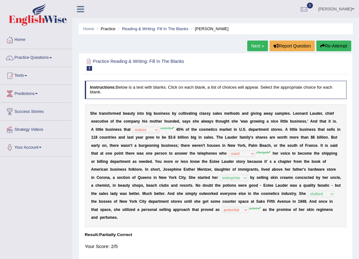
click at [261, 43] on link "Next »" at bounding box center [257, 46] width 21 height 11
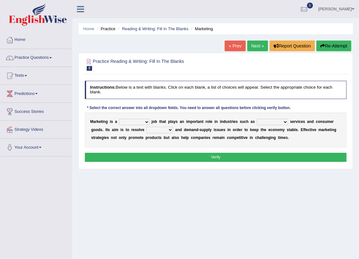
click at [130, 120] on select "professional flexible parochial descriptive" at bounding box center [134, 122] width 30 height 6
select select "professional"
click at [119, 119] on select "professional flexible parochial descriptive" at bounding box center [134, 122] width 30 height 6
click at [135, 119] on select "professional flexible parochial descriptive" at bounding box center [134, 122] width 30 height 6
click at [257, 123] on select "civil financial conventional foremost" at bounding box center [272, 122] width 31 height 6
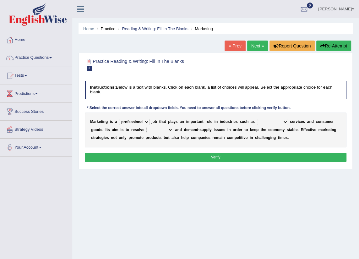
select select "financial"
click at [257, 119] on select "civil financial conventional foremost" at bounding box center [272, 122] width 31 height 6
click at [146, 131] on select "imbalance excess symmetry budget" at bounding box center [159, 130] width 27 height 6
select select "imbalance"
click at [146, 127] on select "imbalance excess symmetry budget" at bounding box center [159, 130] width 27 height 6
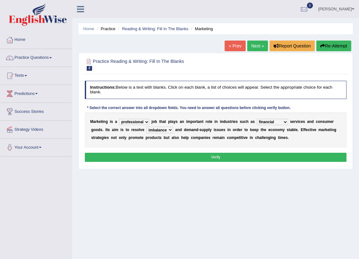
click at [146, 133] on select "imbalance excess symmetry budget" at bounding box center [159, 130] width 27 height 6
click at [146, 127] on select "imbalance excess symmetry budget" at bounding box center [159, 130] width 27 height 6
click at [248, 156] on button "Verify" at bounding box center [216, 157] width 262 height 9
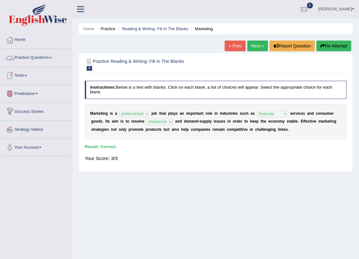
click at [254, 45] on link "Next »" at bounding box center [257, 46] width 21 height 11
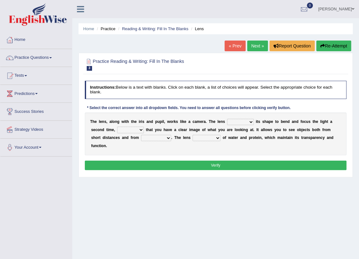
click at [244, 122] on select "adjusts shows selects presents" at bounding box center [240, 122] width 27 height 6
select select "adjusts"
click at [227, 119] on select "adjusts shows selects presents" at bounding box center [240, 122] width 27 height 6
click at [119, 131] on select "ensures to ensure ensure ensured" at bounding box center [130, 130] width 27 height 6
click at [181, 151] on div "Instructions: Below is a text with blanks. Click on each blank, a list of choic…" at bounding box center [215, 126] width 265 height 96
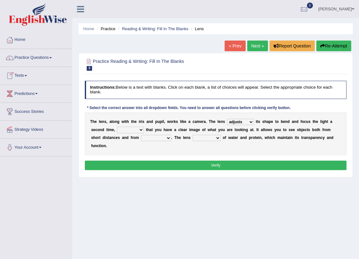
click at [26, 76] on link "Tests" at bounding box center [36, 75] width 72 height 16
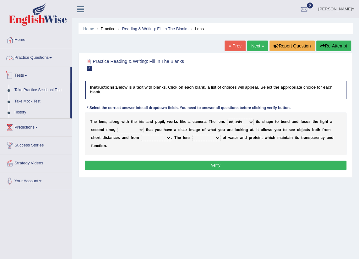
click at [46, 60] on link "Practice Questions" at bounding box center [36, 57] width 72 height 16
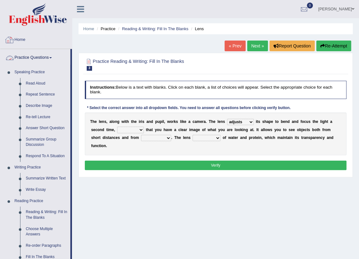
click at [20, 38] on link "Home" at bounding box center [36, 39] width 72 height 16
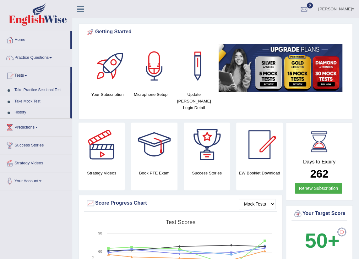
click at [29, 100] on link "Take Mock Test" at bounding box center [41, 101] width 59 height 11
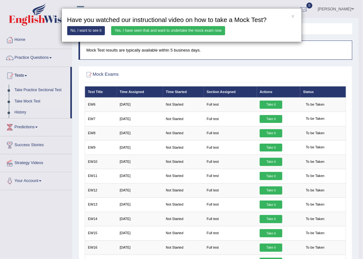
click at [144, 32] on link "Yes, I have seen that and want to undertake the mock exam now" at bounding box center [168, 30] width 114 height 9
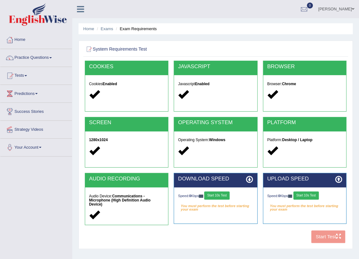
click at [215, 196] on button "Start 10s Test" at bounding box center [216, 195] width 25 height 8
click at [308, 193] on button "Start 10s Test" at bounding box center [305, 195] width 25 height 8
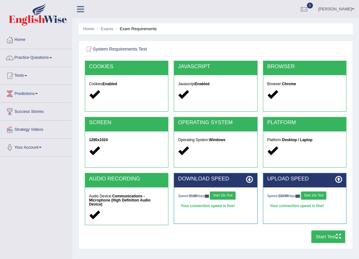
click at [225, 194] on button "Start 10s Test" at bounding box center [222, 195] width 25 height 8
click at [315, 196] on button "Start 10s Test" at bounding box center [313, 195] width 25 height 8
click at [329, 235] on button "Start Test" at bounding box center [328, 236] width 34 height 12
